Goal: Transaction & Acquisition: Obtain resource

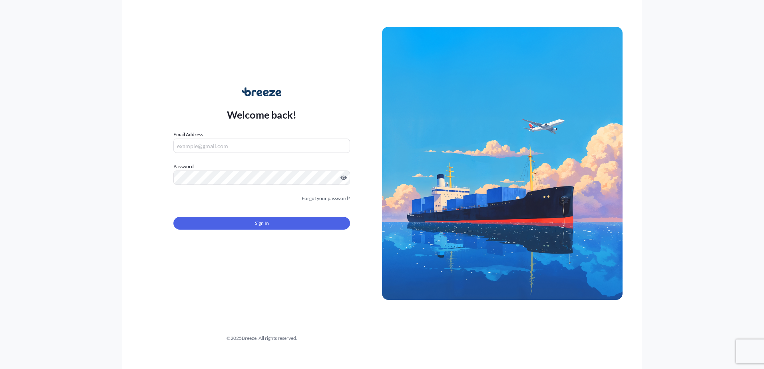
type input "[EMAIL_ADDRESS][DOMAIN_NAME]"
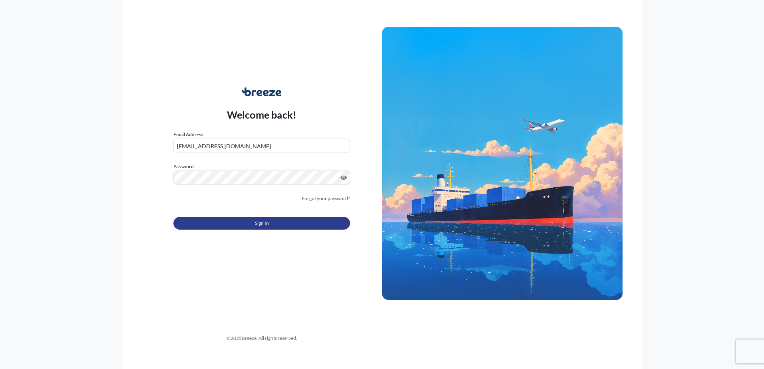
click at [326, 224] on button "Sign In" at bounding box center [261, 223] width 177 height 13
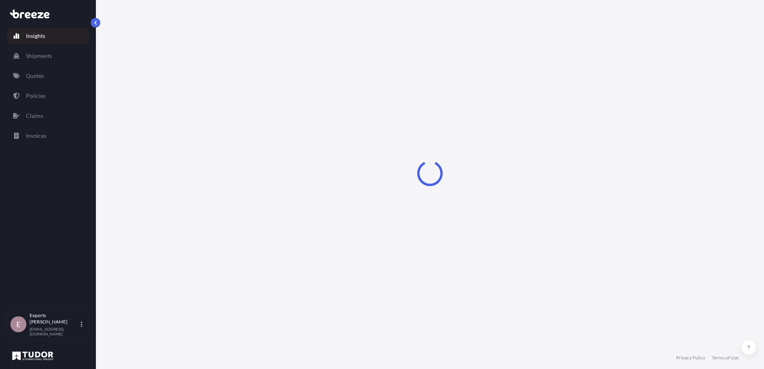
select select "2025"
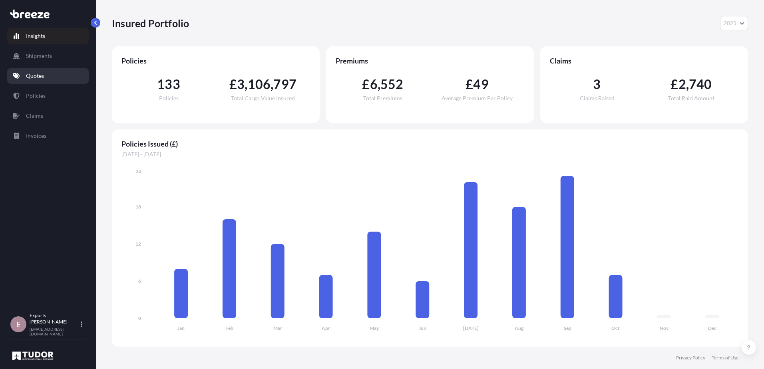
click at [29, 78] on p "Quotes" at bounding box center [35, 76] width 18 height 8
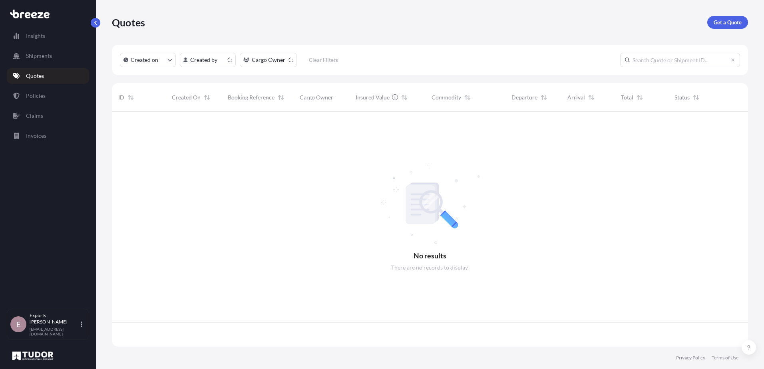
scroll to position [233, 630]
click at [728, 24] on p "Get a Quote" at bounding box center [727, 22] width 28 height 8
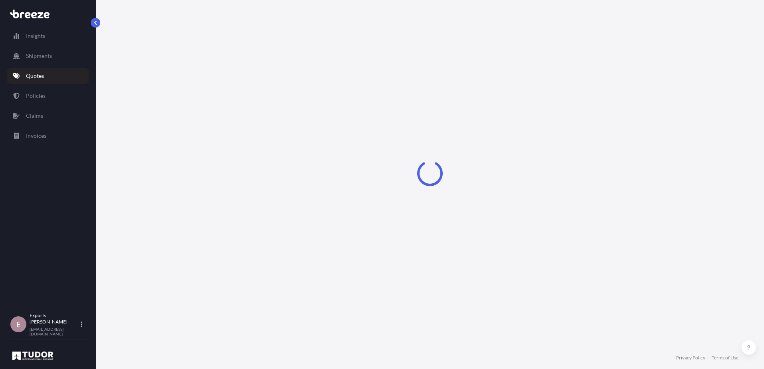
select select "Sea"
select select "1"
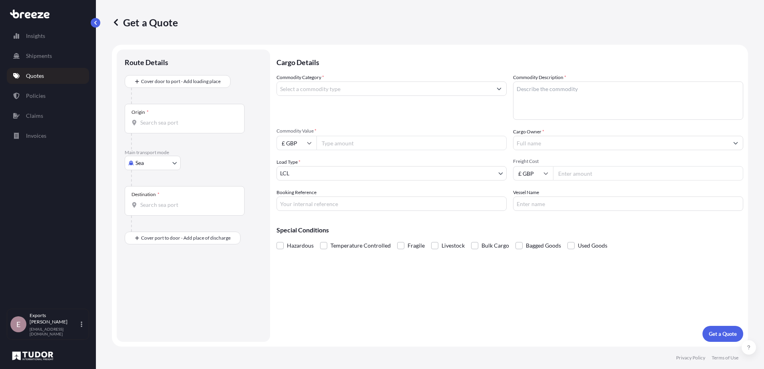
click at [199, 117] on div "Origin *" at bounding box center [185, 119] width 120 height 30
click at [199, 119] on input "Origin *" at bounding box center [187, 123] width 94 height 8
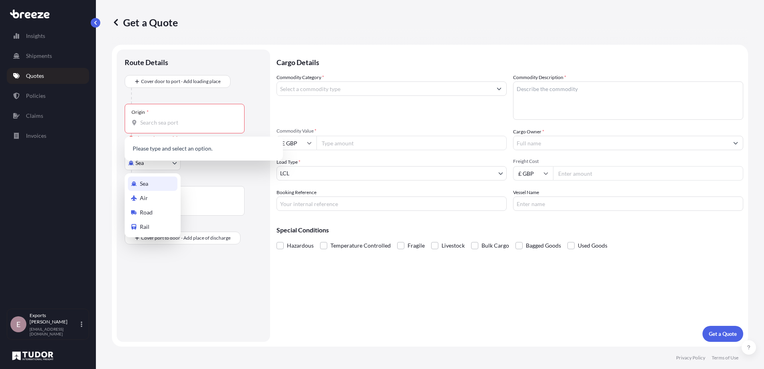
click at [145, 164] on body "0 options available. Insights Shipments Quotes Policies Claims Invoices E Expor…" at bounding box center [382, 184] width 764 height 369
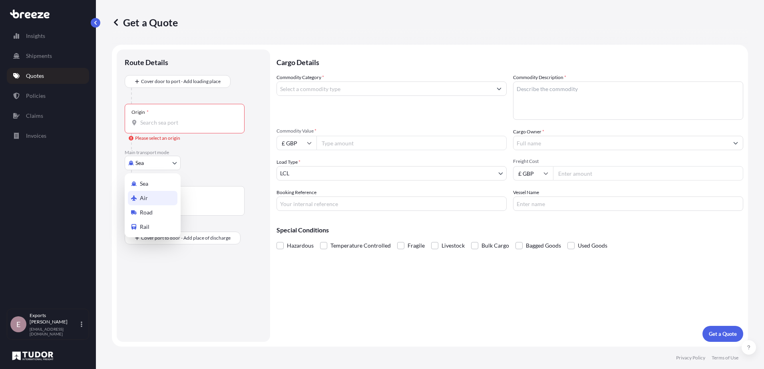
click at [143, 199] on span "Air" at bounding box center [144, 198] width 8 height 8
select select "Air"
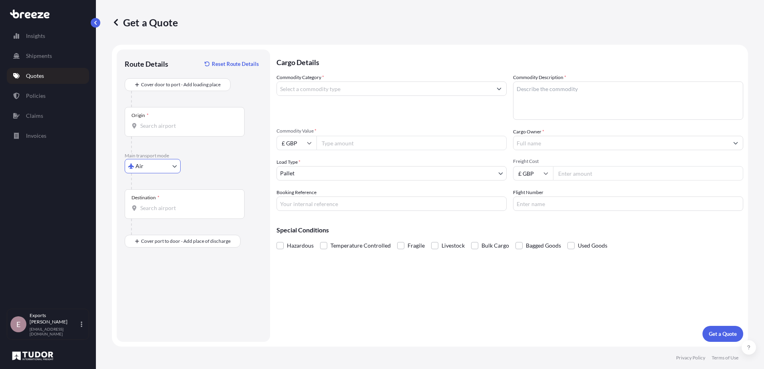
click at [165, 123] on input "Origin *" at bounding box center [187, 126] width 94 height 8
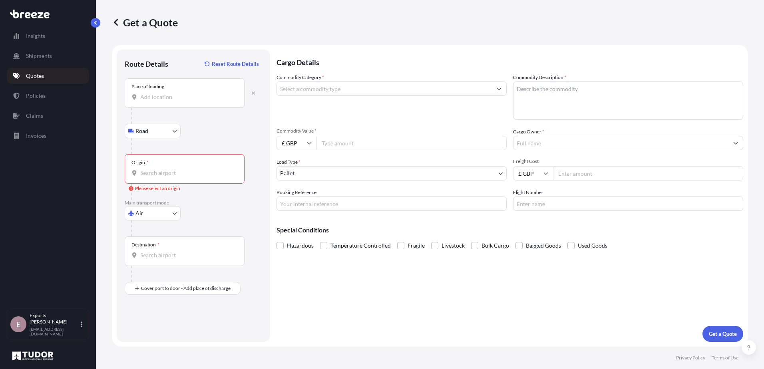
click at [159, 97] on input "Place of loading" at bounding box center [187, 97] width 94 height 8
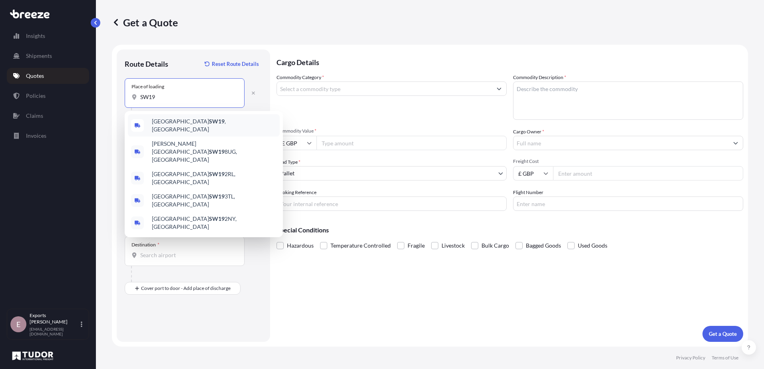
click at [216, 129] on div "London SW19 , [GEOGRAPHIC_DATA]" at bounding box center [204, 125] width 152 height 22
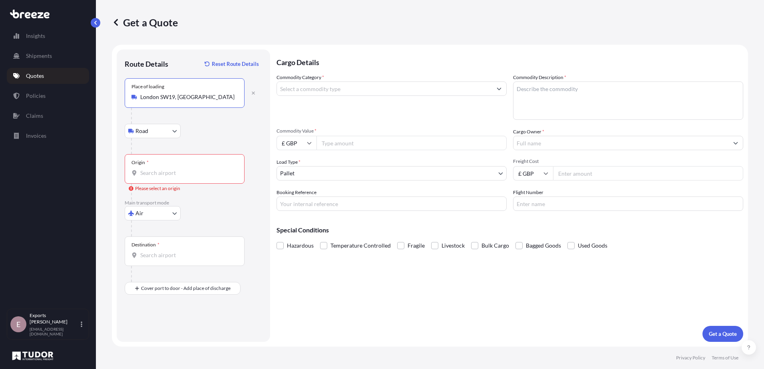
type input "London SW19, [GEOGRAPHIC_DATA]"
click at [151, 178] on div "Origin *" at bounding box center [185, 169] width 120 height 30
click at [151, 177] on input "Origin * Please select an origin" at bounding box center [187, 173] width 94 height 8
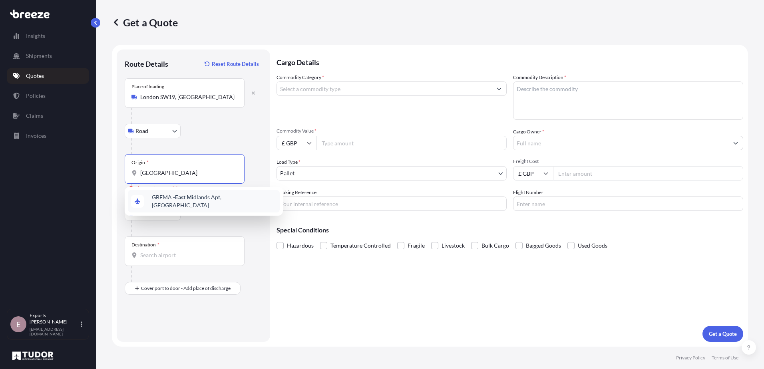
click at [171, 197] on span "GBEMA - East Mi dlands Apt, [GEOGRAPHIC_DATA]" at bounding box center [214, 201] width 125 height 16
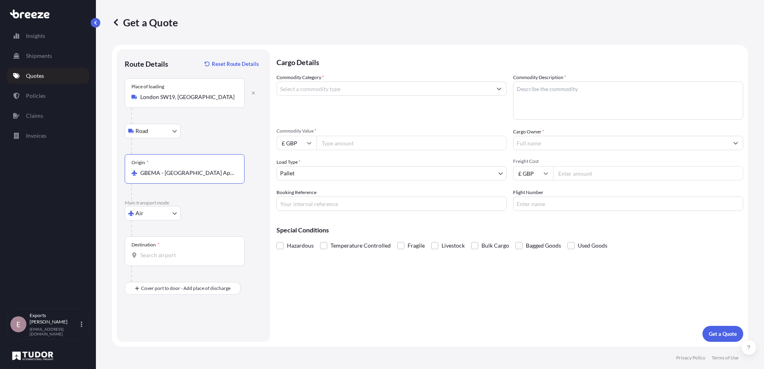
type input "GBEMA - [GEOGRAPHIC_DATA] Apt, [GEOGRAPHIC_DATA]"
click at [151, 254] on input "Destination *" at bounding box center [187, 255] width 94 height 8
type input "G"
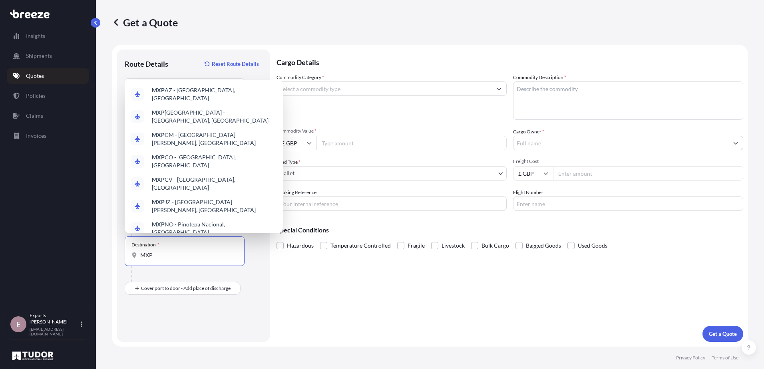
drag, startPoint x: 180, startPoint y: 257, endPoint x: 125, endPoint y: 255, distance: 55.2
click at [124, 256] on div "Route Details Reset Route Details Place of loading [GEOGRAPHIC_DATA] Rail Origi…" at bounding box center [193, 196] width 153 height 292
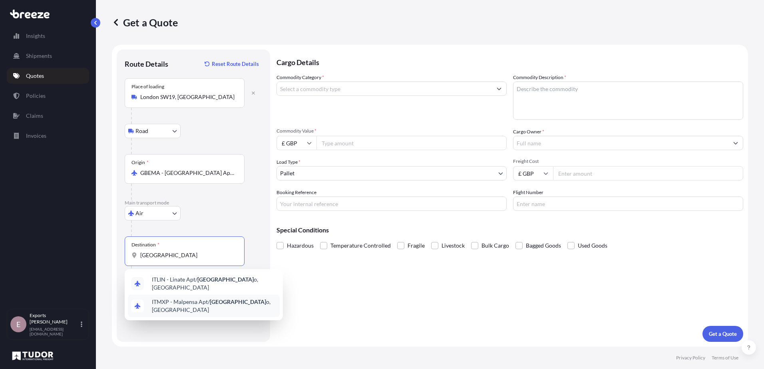
click at [179, 300] on span "ITMXP - Malpensa Apt/ [GEOGRAPHIC_DATA] o, [GEOGRAPHIC_DATA]" at bounding box center [214, 306] width 125 height 16
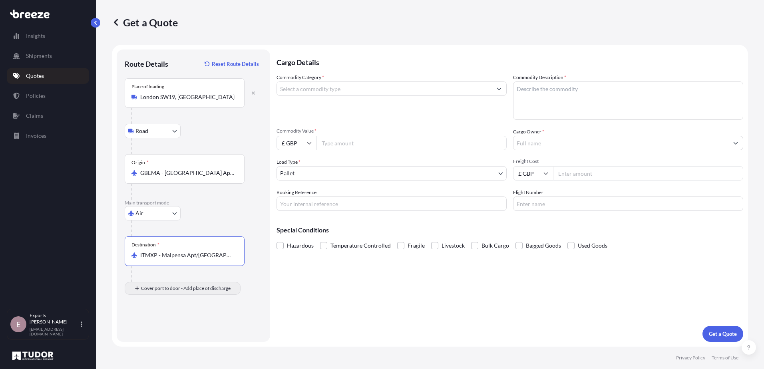
type input "ITMXP - Malpensa Apt/[GEOGRAPHIC_DATA], [GEOGRAPHIC_DATA]"
click at [166, 332] on input "Place of Discharge" at bounding box center [187, 331] width 94 height 8
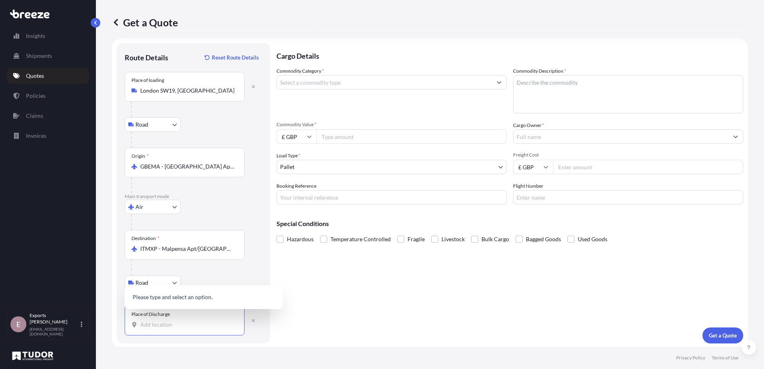
scroll to position [8, 0]
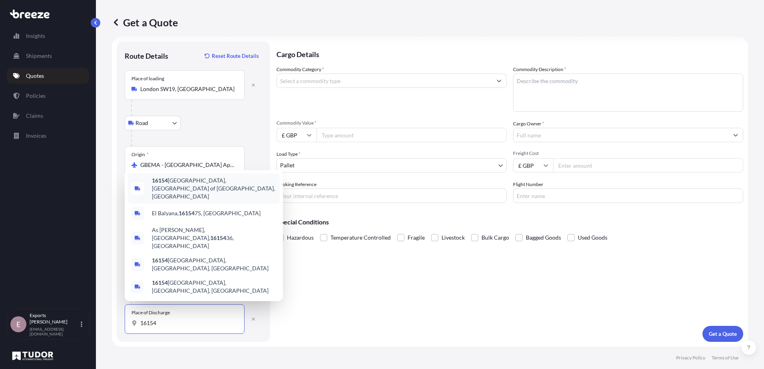
click at [165, 203] on div "16154 [GEOGRAPHIC_DATA], [GEOGRAPHIC_DATA] of [GEOGRAPHIC_DATA], [GEOGRAPHIC_DA…" at bounding box center [204, 188] width 152 height 30
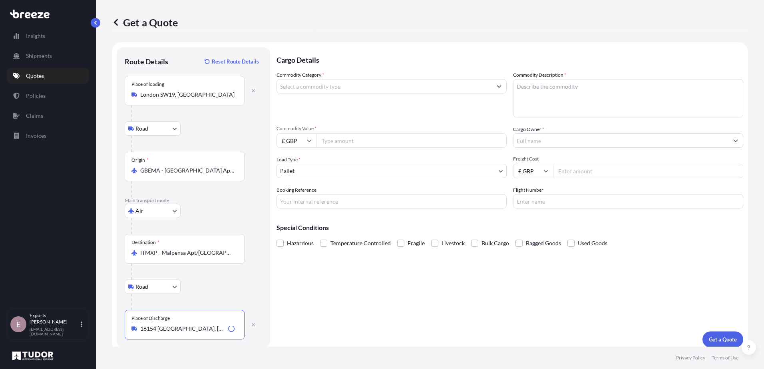
scroll to position [0, 0]
type input "16154 [GEOGRAPHIC_DATA], [GEOGRAPHIC_DATA] of [GEOGRAPHIC_DATA], [GEOGRAPHIC_DA…"
click at [318, 92] on input "Commodity Category *" at bounding box center [384, 88] width 215 height 14
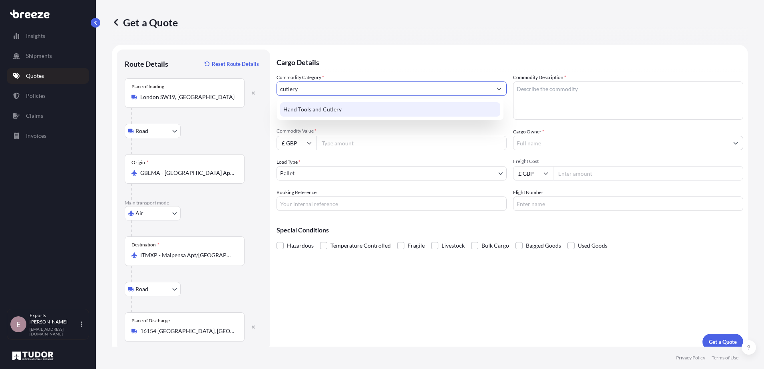
click at [318, 104] on div "Hand Tools and Cutlery" at bounding box center [390, 109] width 220 height 14
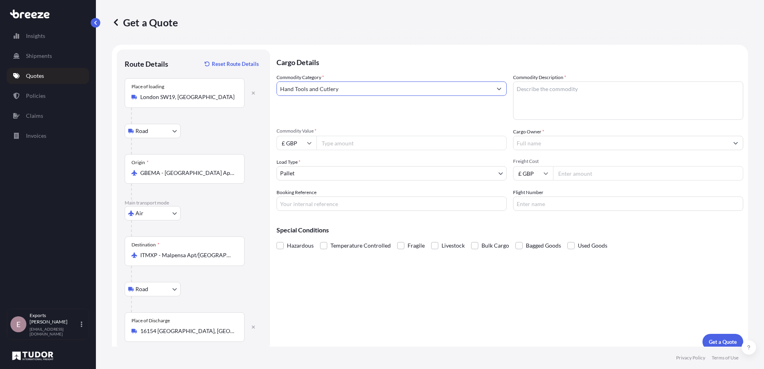
type input "Hand Tools and Cutlery"
click at [580, 107] on textarea "Commodity Description *" at bounding box center [628, 100] width 230 height 38
drag, startPoint x: 584, startPoint y: 93, endPoint x: 421, endPoint y: 88, distance: 163.1
click at [426, 93] on div "Commodity Category * Hand Tools and Cutlery Commodity Description * KNIVES AND …" at bounding box center [509, 142] width 467 height 137
type textarea "CUTLERY"
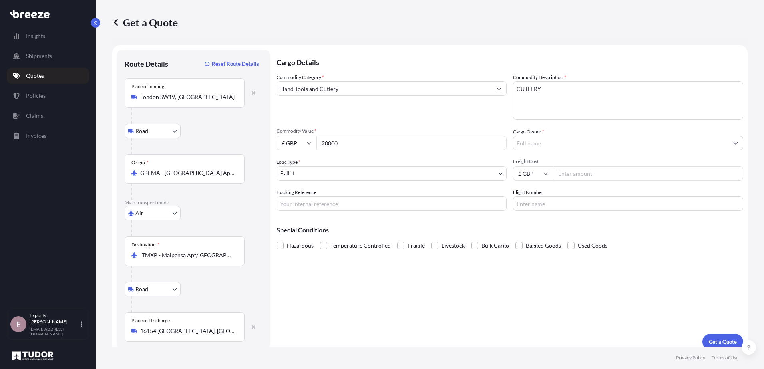
type input "20000"
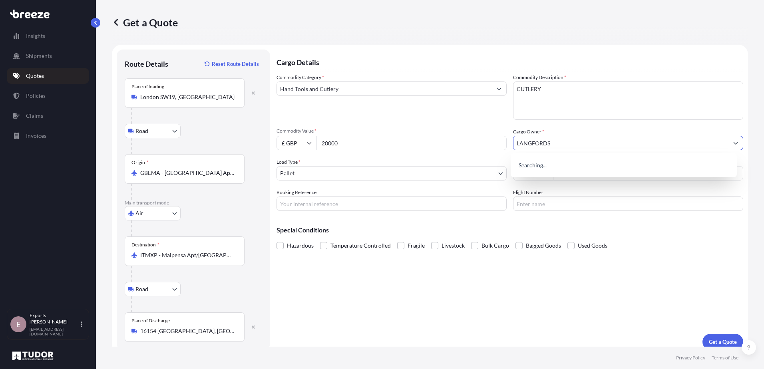
type input "LANGFORDS"
click at [452, 301] on div "Cargo Details Commodity Category * Hand Tools and Cutlery Commodity Description…" at bounding box center [509, 200] width 467 height 300
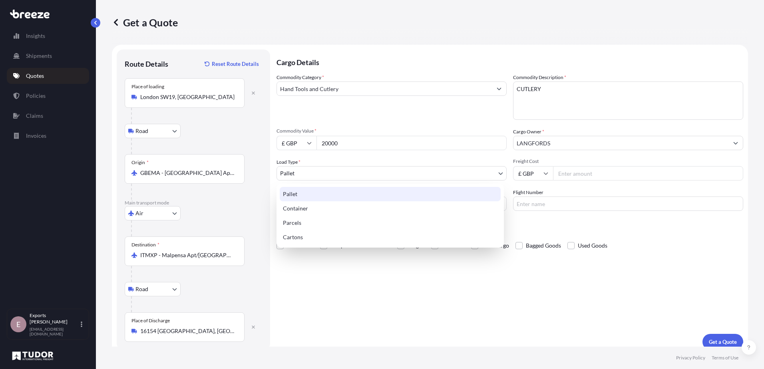
click at [336, 172] on body "15 options available. 5 options available. 0 options available. Insights Shipme…" at bounding box center [382, 184] width 764 height 369
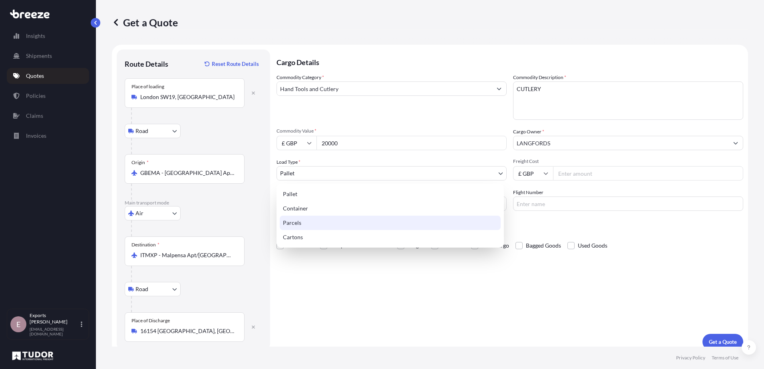
click at [301, 224] on div "Parcels" at bounding box center [390, 223] width 221 height 14
select select "3"
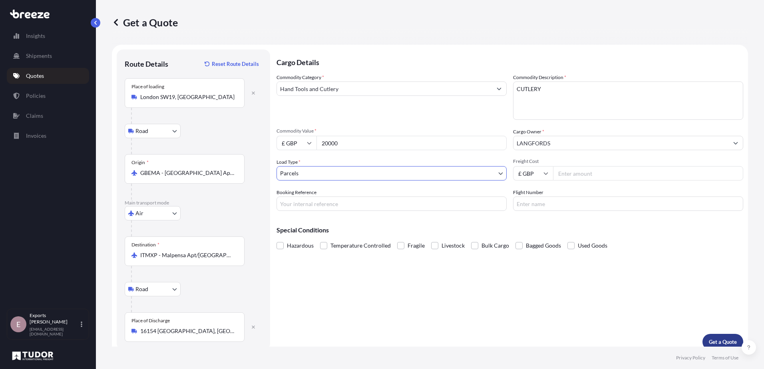
click at [713, 338] on button "Get a Quote" at bounding box center [722, 342] width 41 height 16
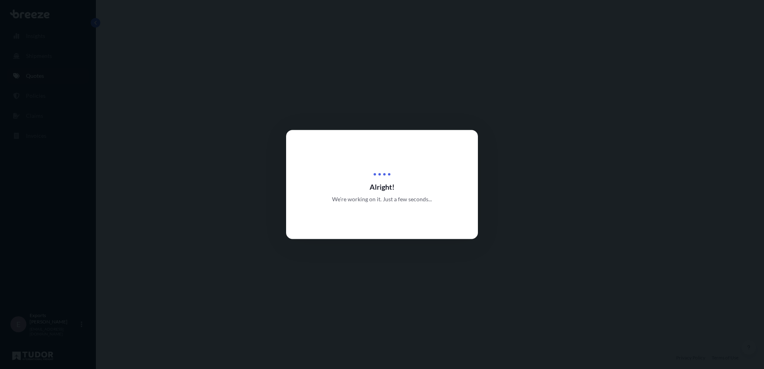
select select "Road"
select select "Air"
select select "Road"
select select "3"
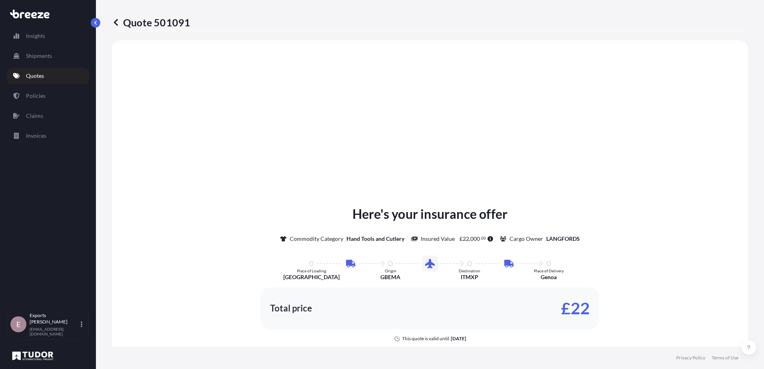
scroll to position [360, 0]
